Goal: Information Seeking & Learning: Stay updated

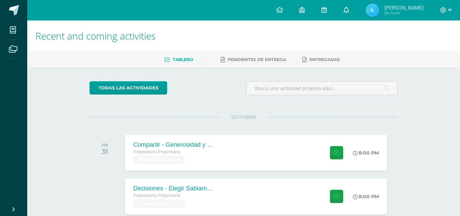
click at [345, 9] on icon at bounding box center [346, 10] width 5 height 6
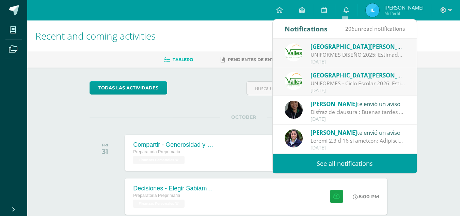
click at [340, 81] on div "UNIFORMES - Ciclo Escolar 2026: Estimados padres de familia: Reciban un cordial…" at bounding box center [358, 83] width 95 height 8
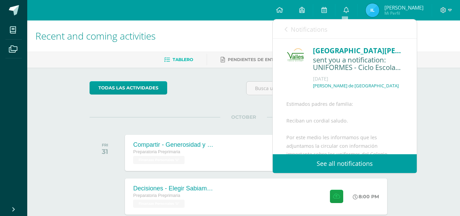
click at [286, 30] on icon at bounding box center [286, 29] width 3 height 5
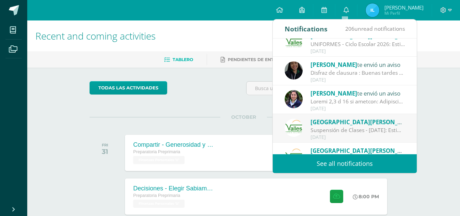
scroll to position [44, 0]
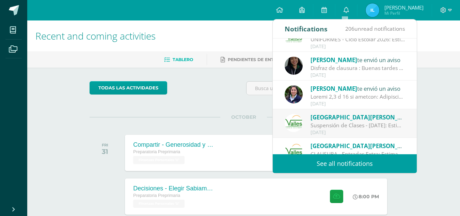
click at [349, 96] on div at bounding box center [358, 97] width 95 height 8
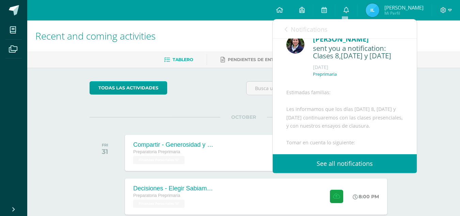
scroll to position [0, 0]
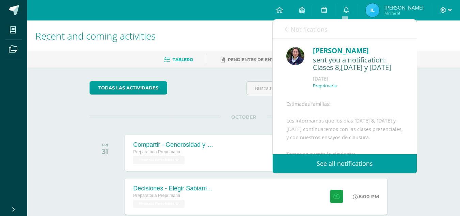
click at [289, 32] on link "Notifications" at bounding box center [306, 28] width 43 height 19
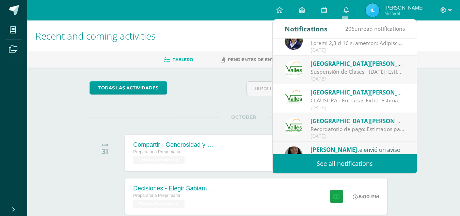
scroll to position [113, 0]
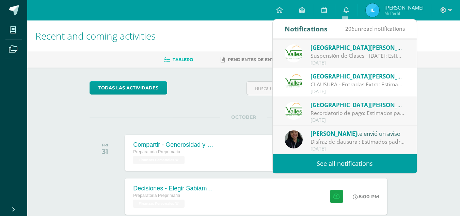
click at [344, 161] on link "See all notifications" at bounding box center [345, 163] width 144 height 19
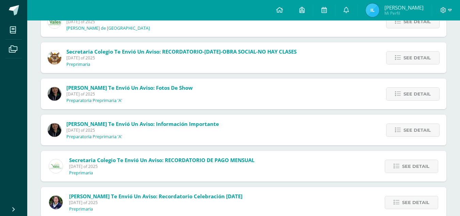
scroll to position [319, 0]
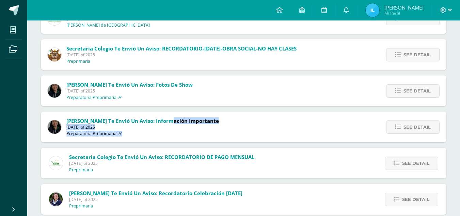
drag, startPoint x: 164, startPoint y: 122, endPoint x: 441, endPoint y: 127, distance: 276.4
click at [441, 127] on div "[PERSON_NAME] te envió un aviso: Información importante [DATE] of 2025 Preparat…" at bounding box center [244, 126] width 406 height 31
click at [430, 126] on span "See detail" at bounding box center [417, 127] width 27 height 13
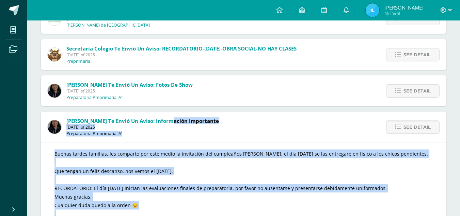
click at [285, 177] on div "Buenas tardes familias, les comparto por este medio la invitación del cumpleaño…" at bounding box center [244, 190] width 379 height 82
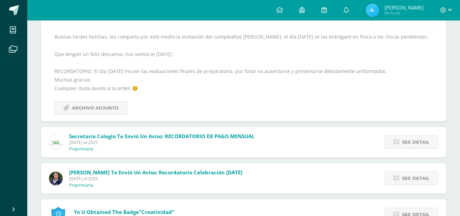
scroll to position [443, 0]
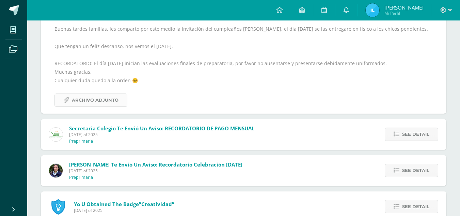
click at [93, 95] on span "Archivo Adjunto" at bounding box center [95, 100] width 47 height 13
